Goal: Navigation & Orientation: Find specific page/section

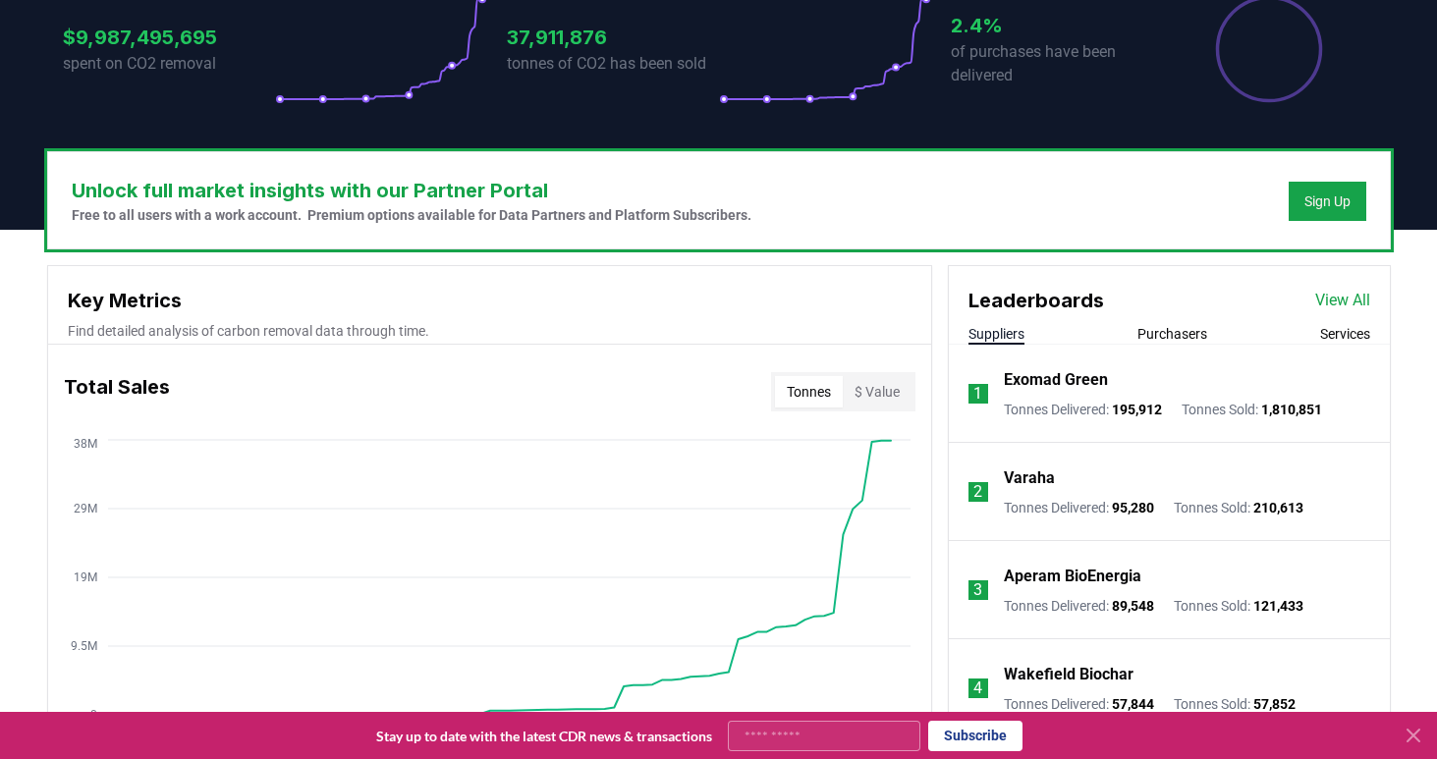
scroll to position [456, 0]
click at [1158, 329] on button "Purchasers" at bounding box center [1173, 334] width 70 height 20
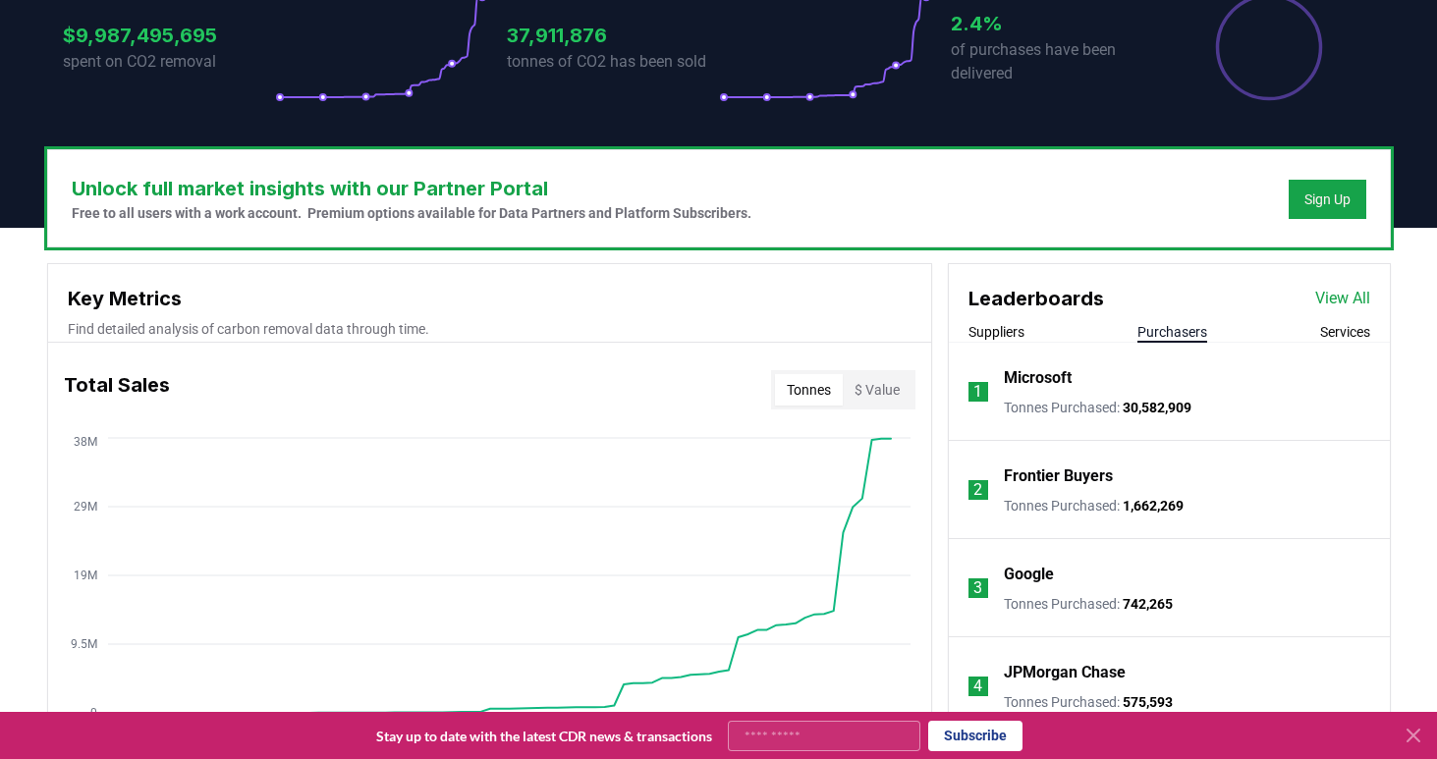
scroll to position [462, 0]
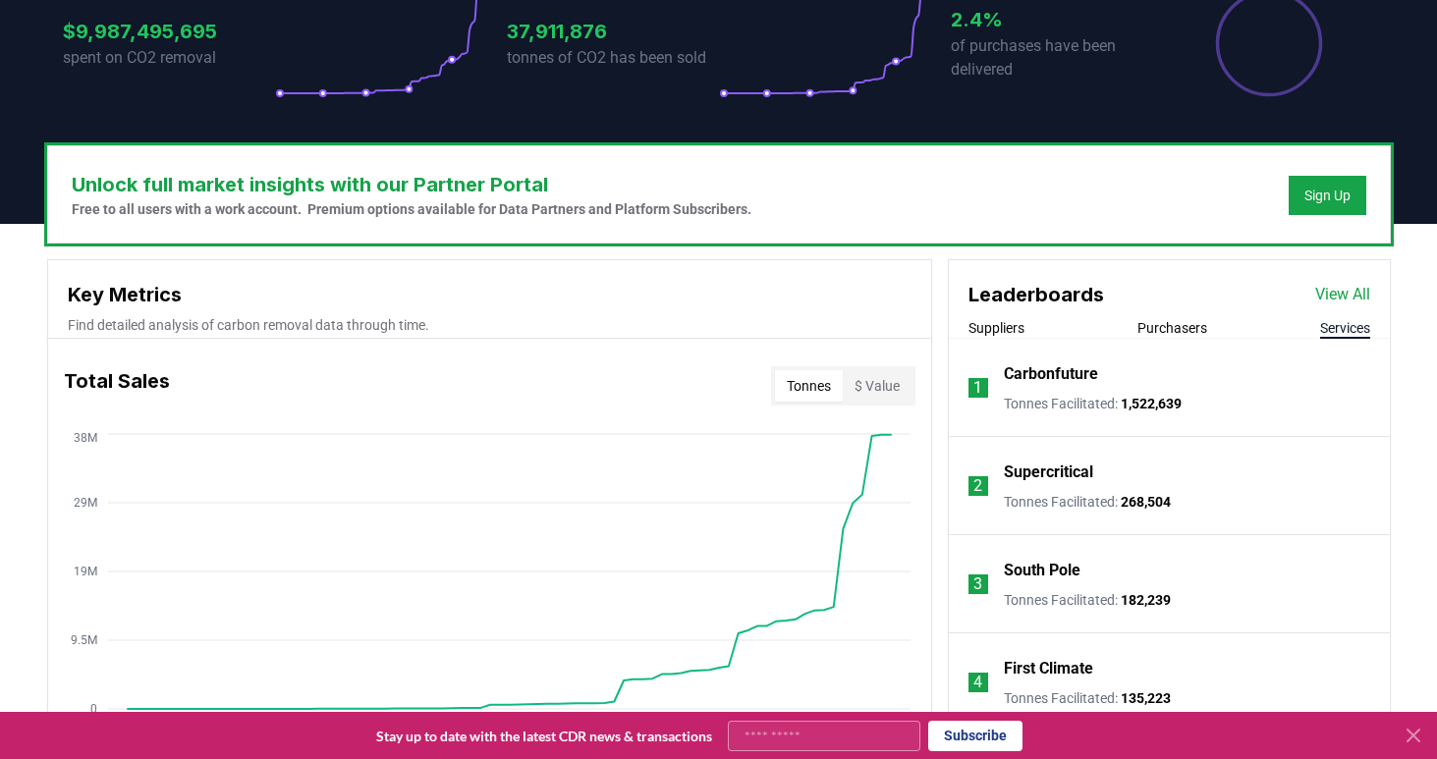
click at [1335, 325] on button "Services" at bounding box center [1346, 328] width 50 height 20
click at [1177, 332] on button "Purchasers" at bounding box center [1173, 328] width 70 height 20
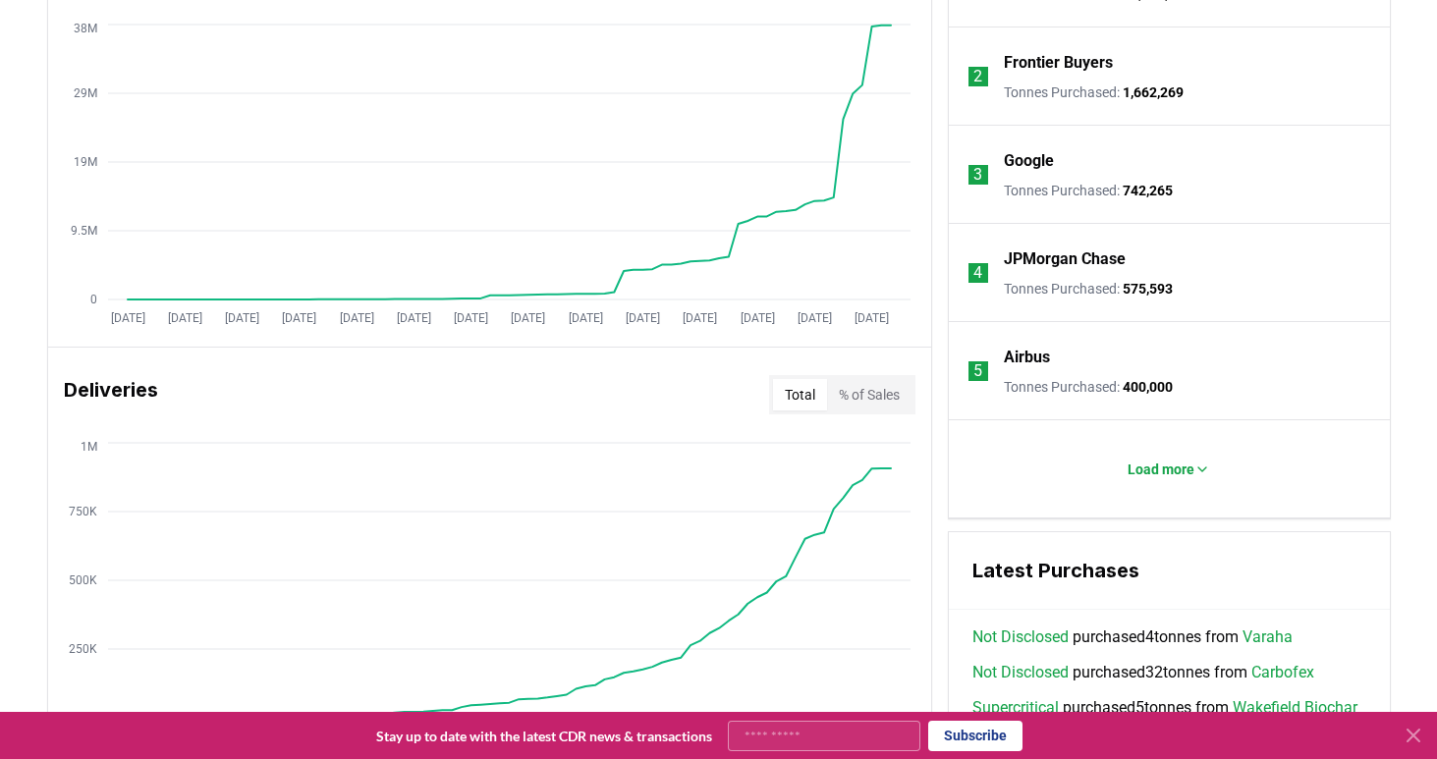
scroll to position [878, 0]
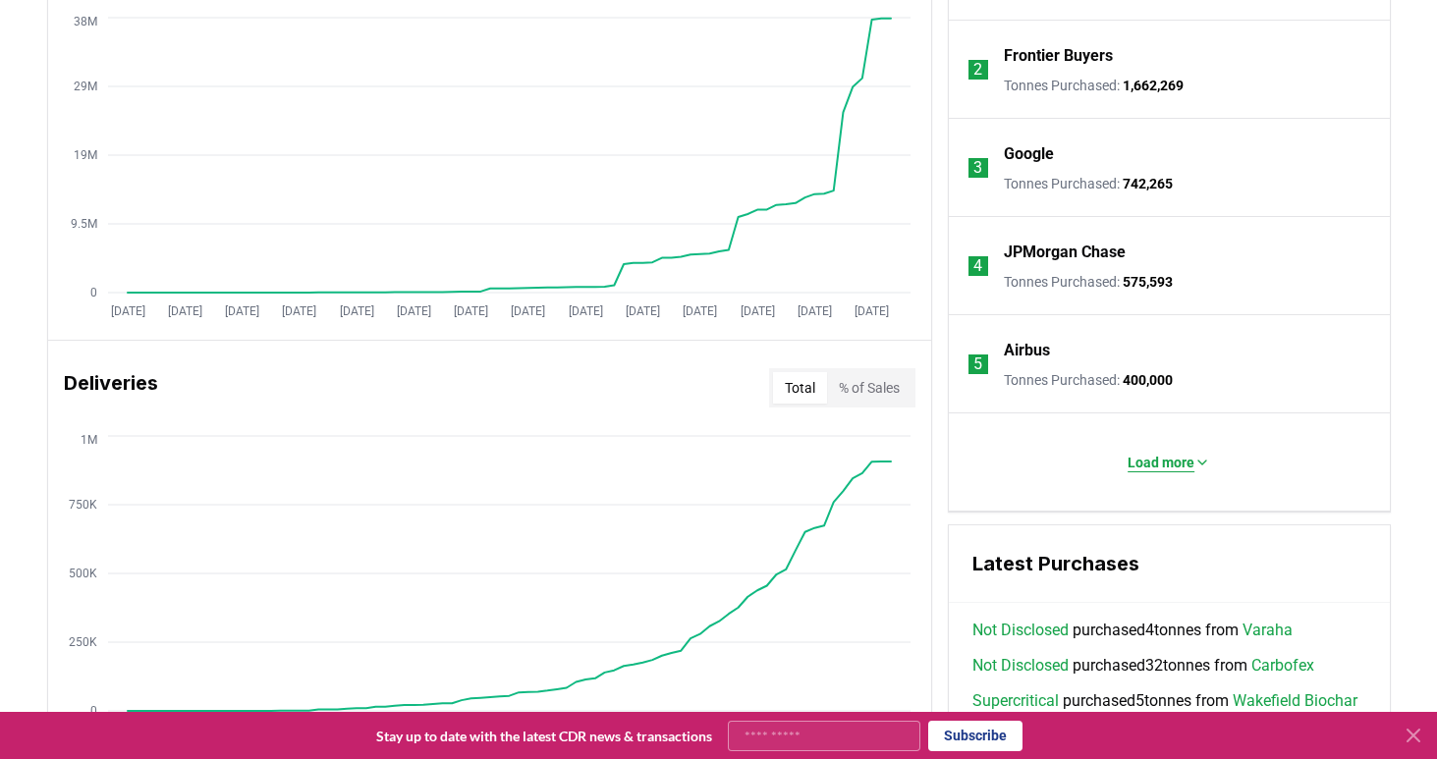
click at [1123, 466] on button "Load more" at bounding box center [1169, 462] width 114 height 39
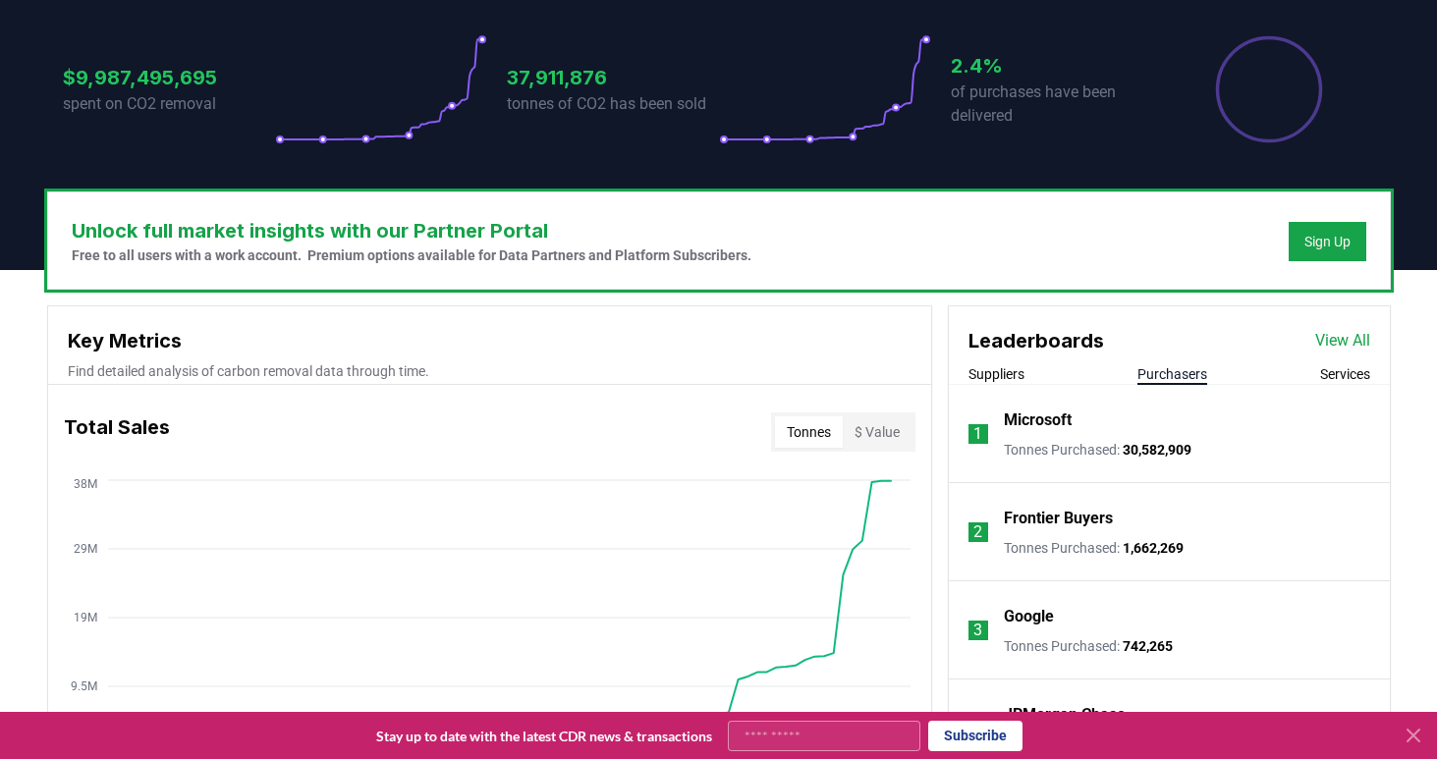
scroll to position [418, 0]
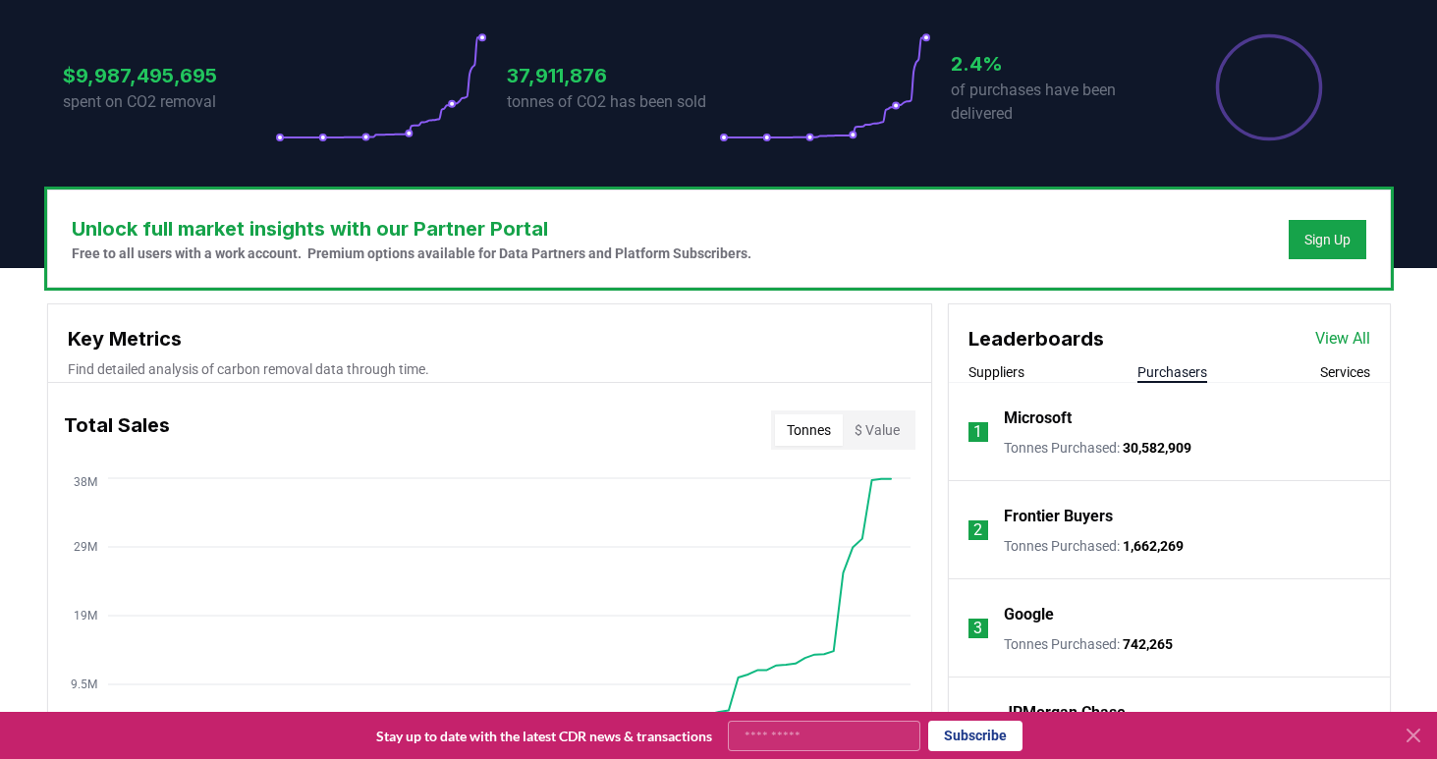
click at [1000, 369] on button "Suppliers" at bounding box center [997, 373] width 56 height 20
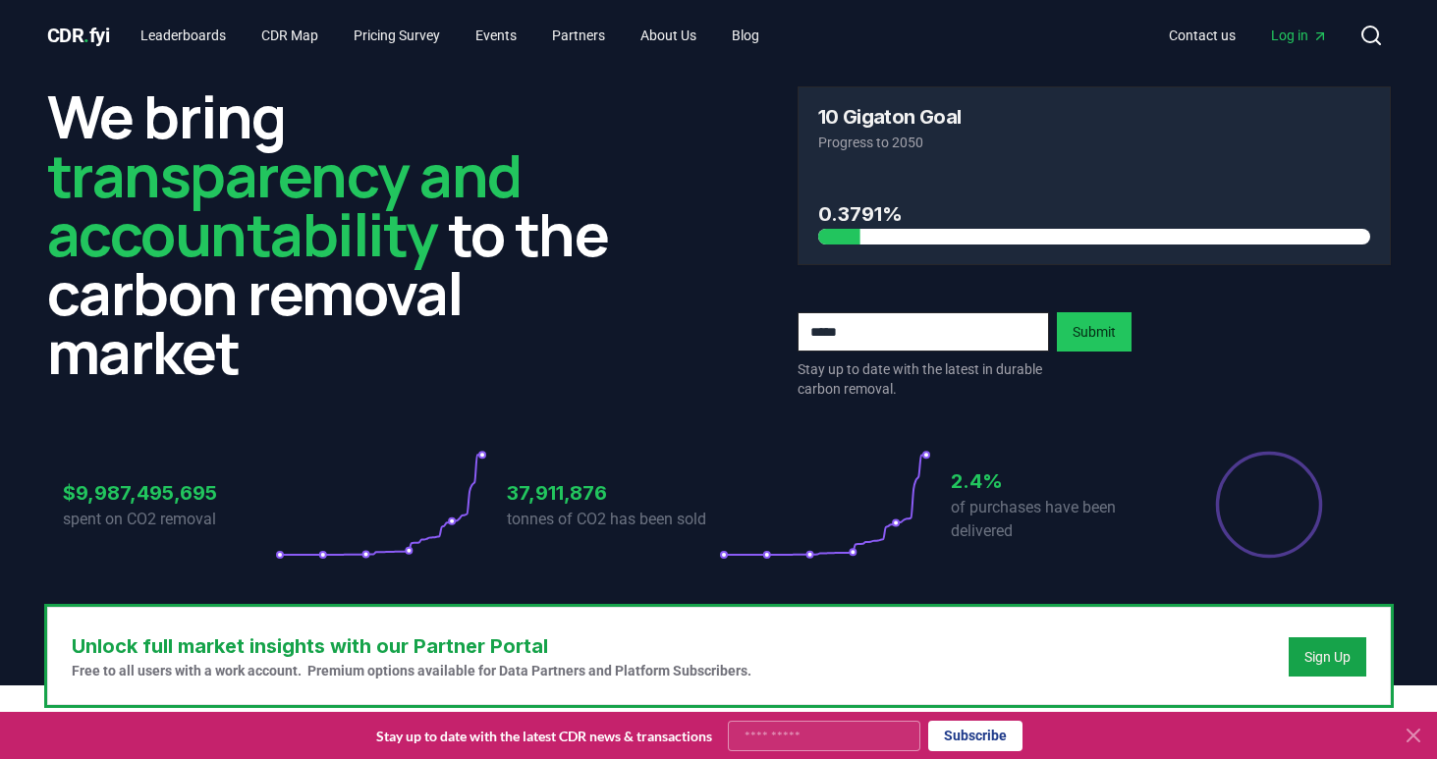
scroll to position [0, 0]
click at [184, 33] on link "Leaderboards" at bounding box center [183, 35] width 117 height 35
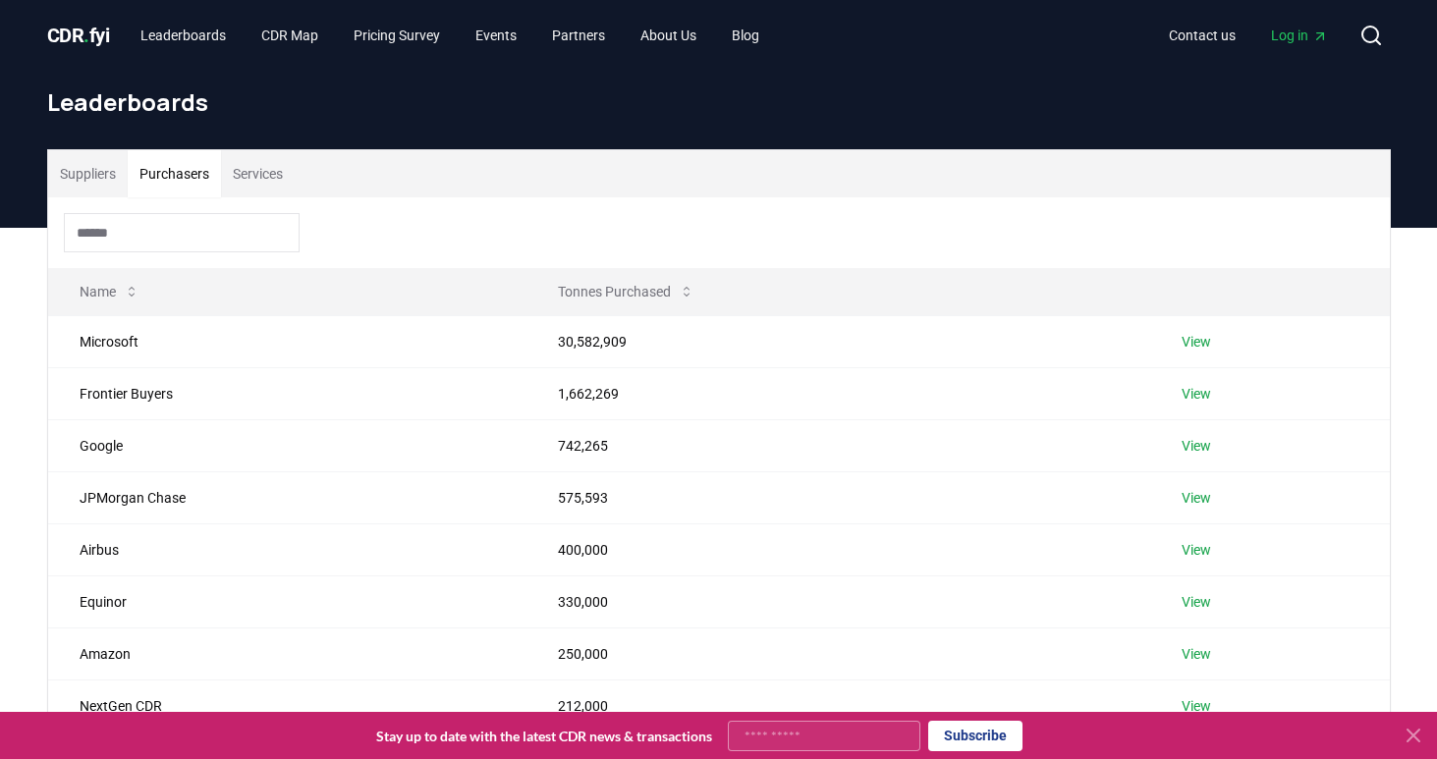
click at [175, 181] on button "Purchasers" at bounding box center [174, 173] width 93 height 47
